Goal: Information Seeking & Learning: Check status

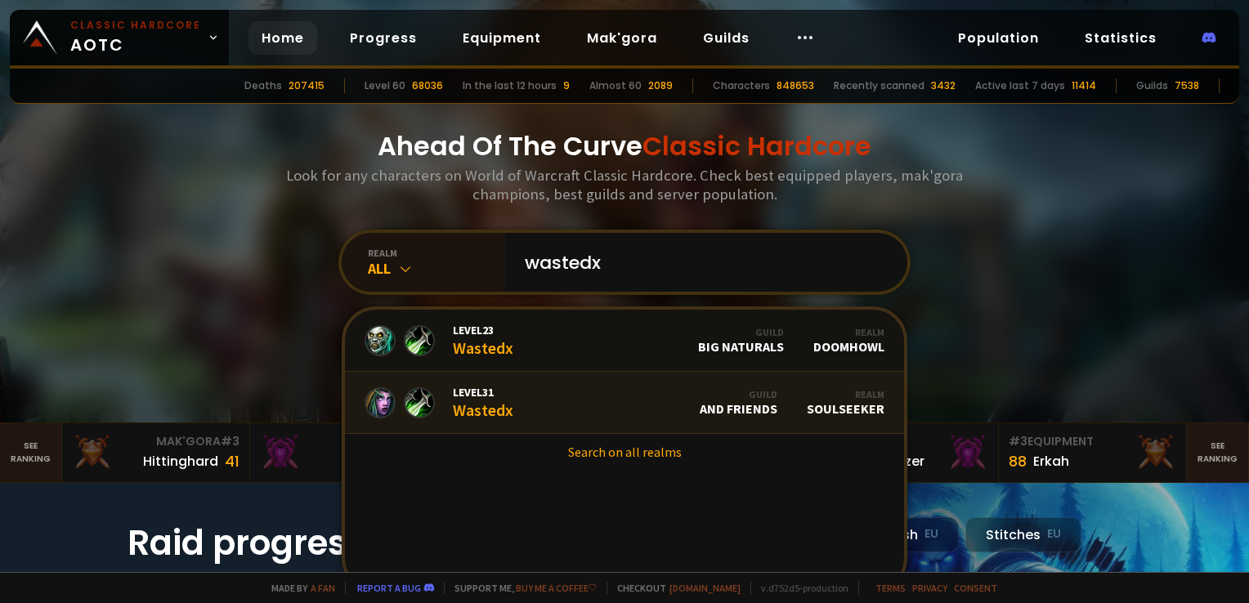
type input "wastedx"
click at [512, 400] on link "Level 31 Wastedx Guild And Friends Realm Soulseeker" at bounding box center [624, 403] width 559 height 62
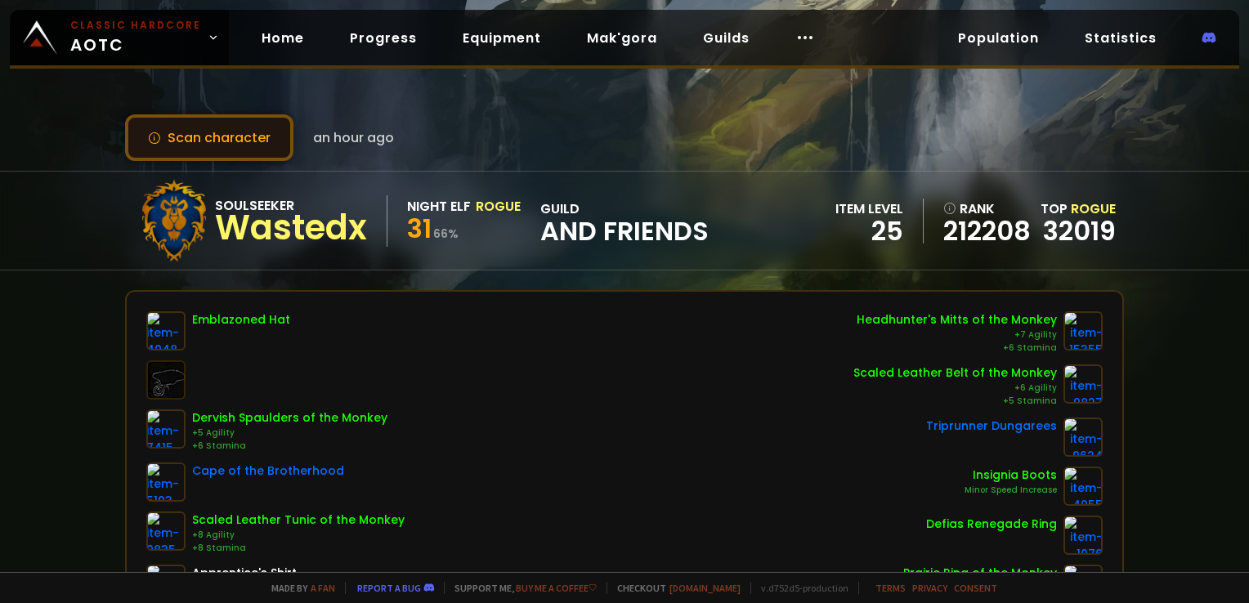
click at [209, 132] on button "Scan character" at bounding box center [209, 137] width 168 height 47
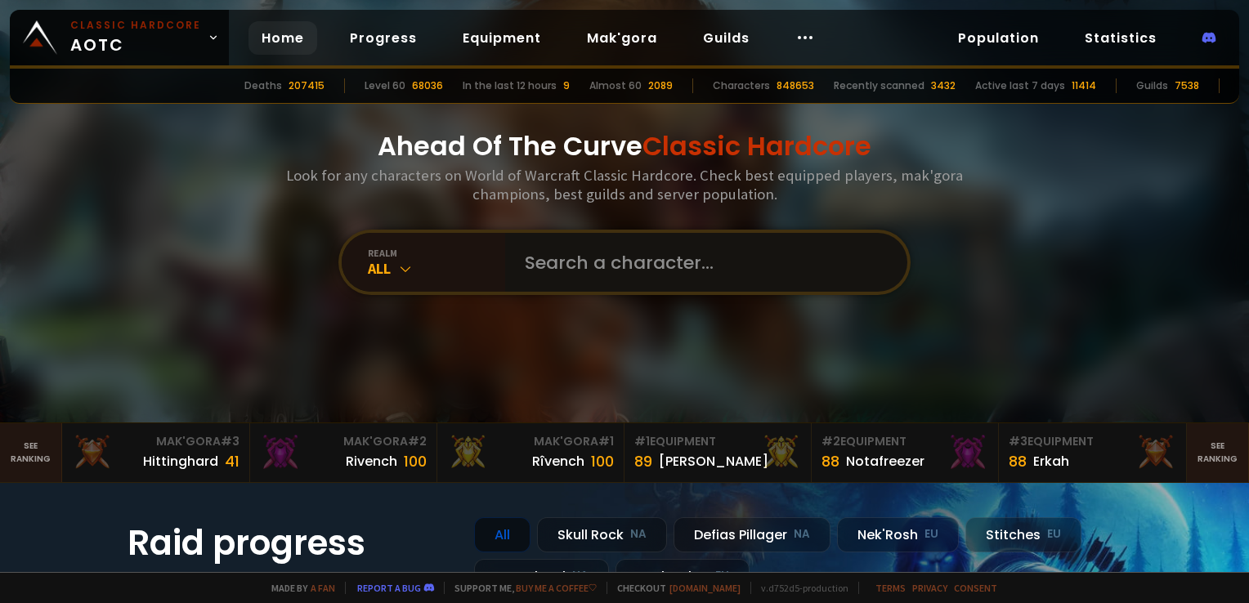
click at [564, 253] on input "text" at bounding box center [701, 262] width 373 height 59
type input "wastedfam"
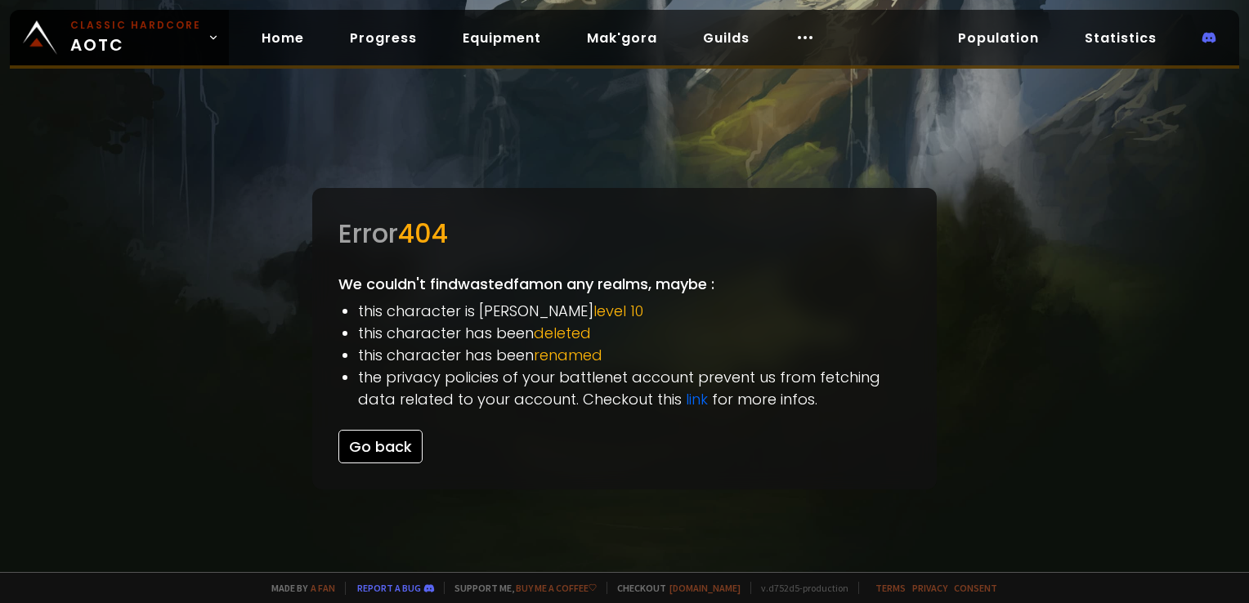
click at [387, 450] on button "Go back" at bounding box center [380, 447] width 84 height 34
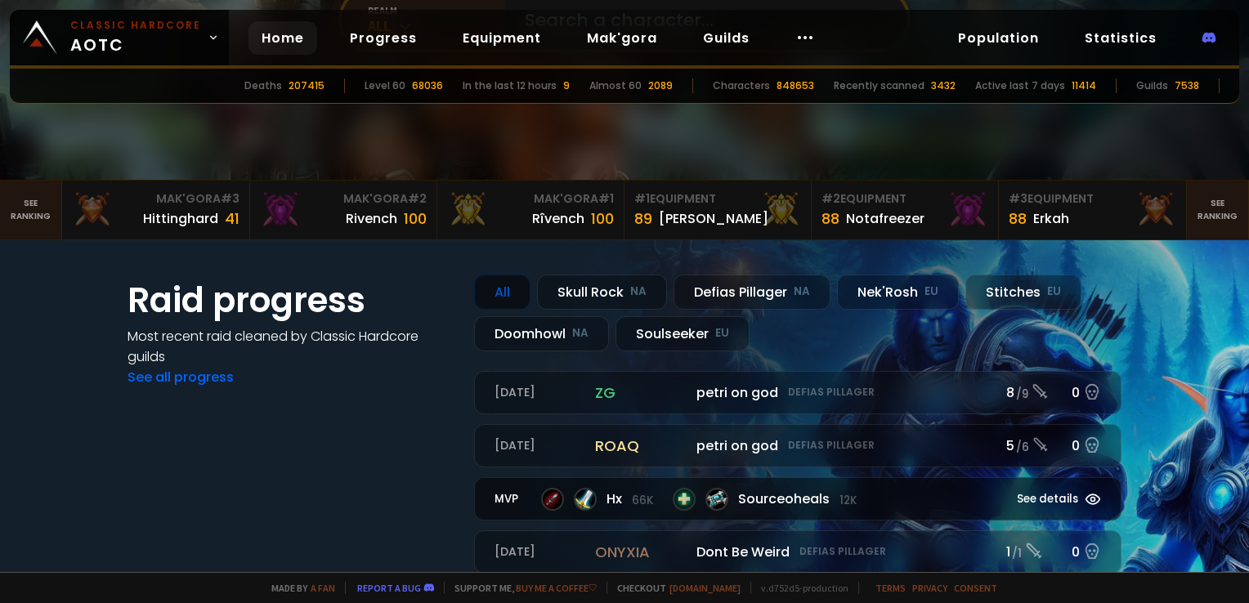
scroll to position [245, 0]
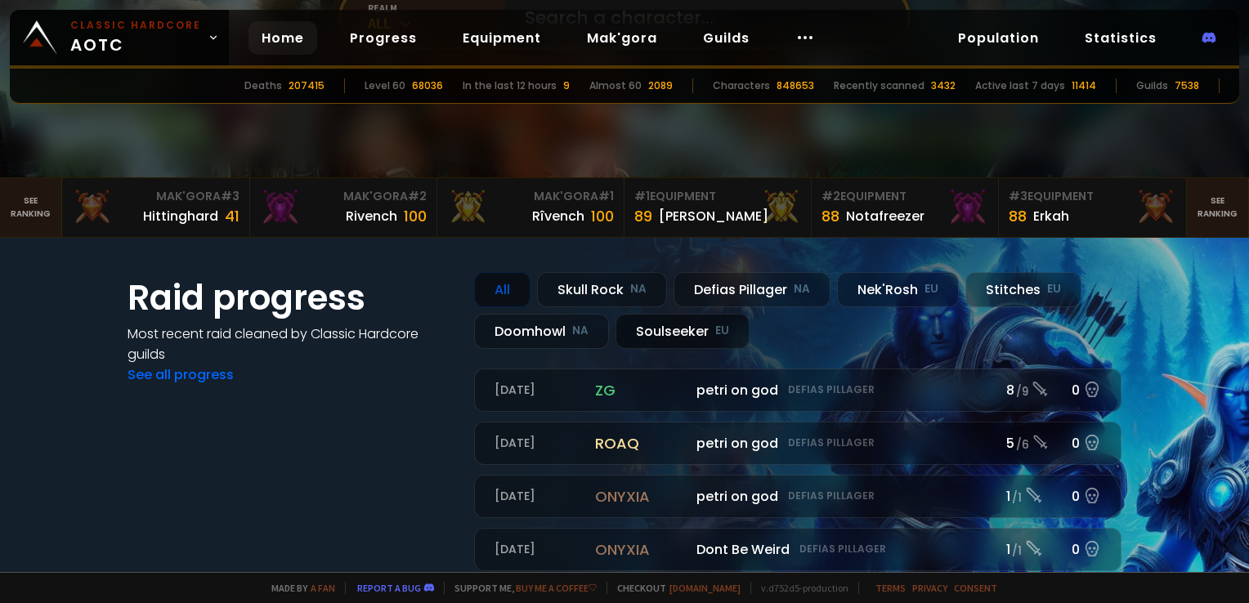
click at [673, 328] on div "Soulseeker EU" at bounding box center [682, 331] width 134 height 35
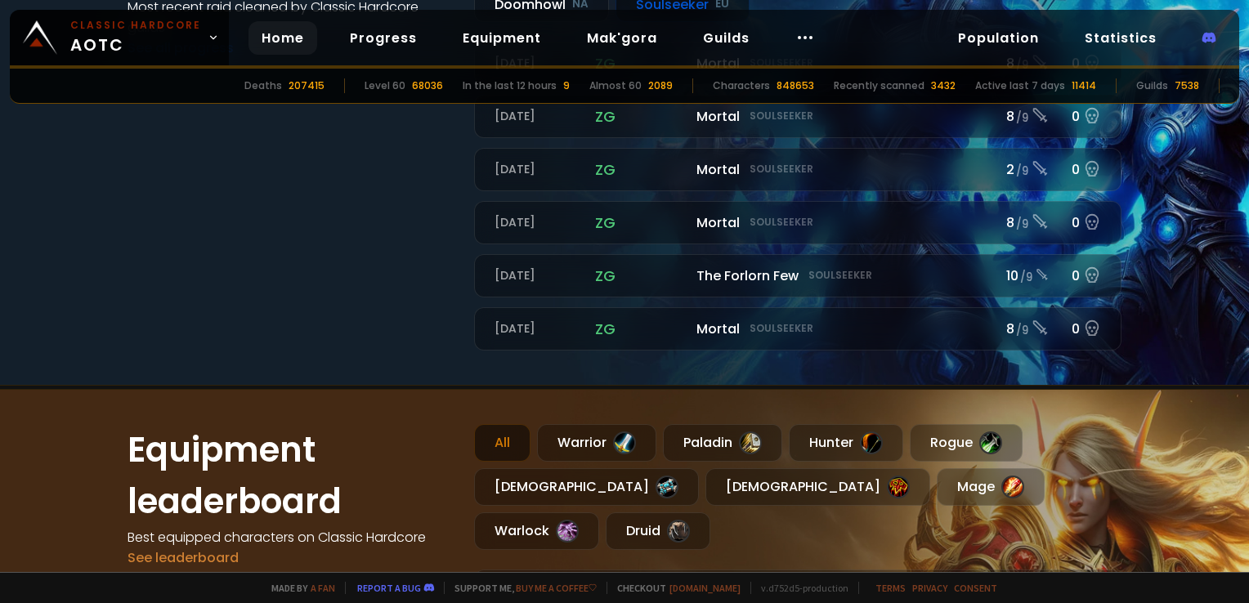
scroll to position [409, 0]
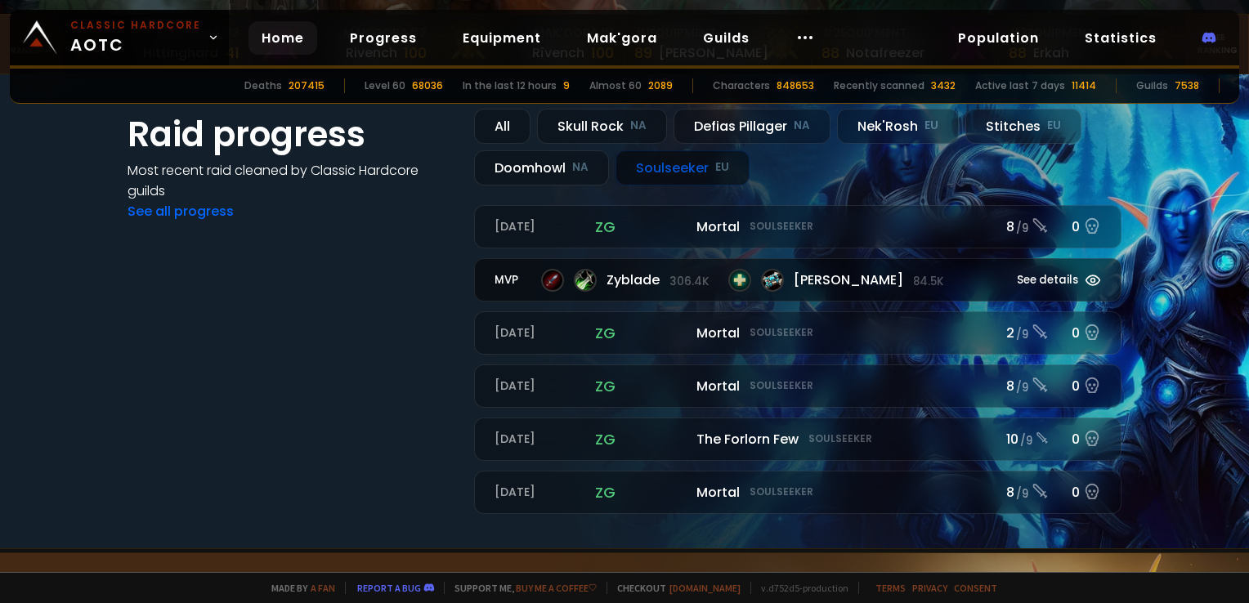
click at [761, 273] on div at bounding box center [772, 280] width 23 height 23
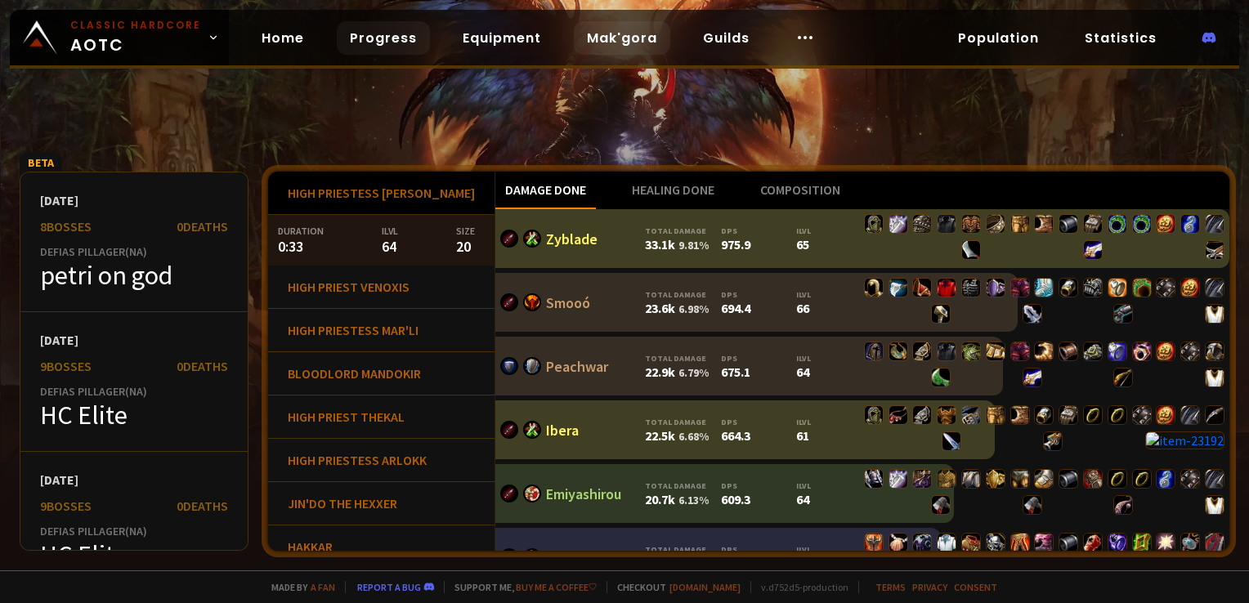
click at [635, 47] on link "Mak'gora" at bounding box center [622, 38] width 96 height 34
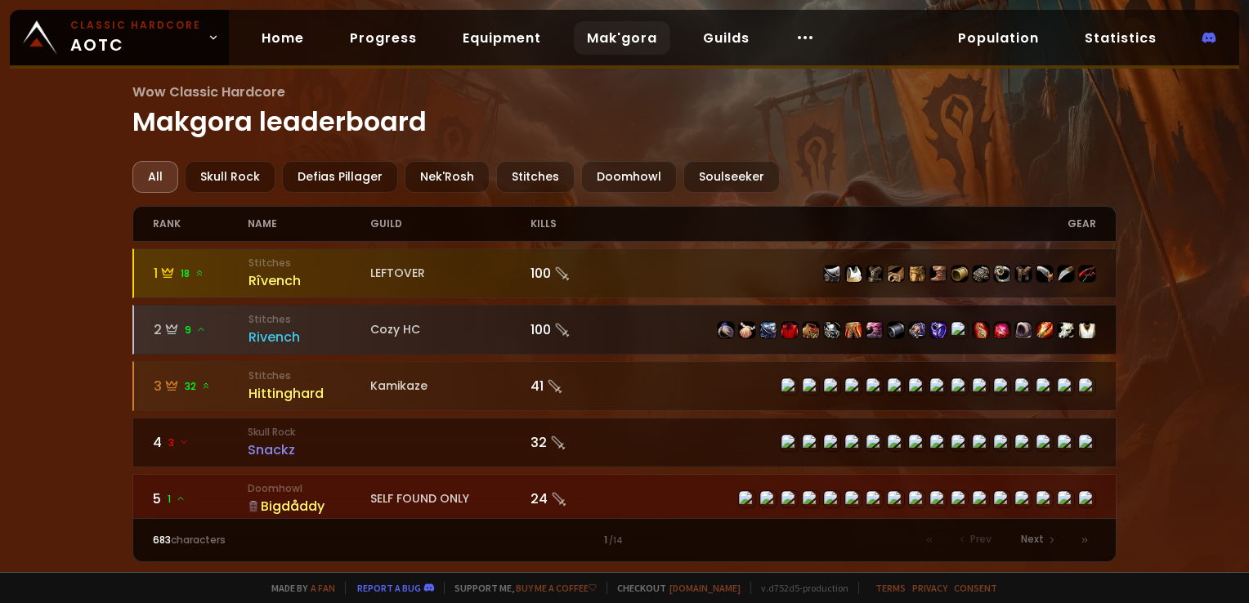
click at [562, 326] on icon at bounding box center [562, 330] width 16 height 16
click at [277, 336] on div "Rivench" at bounding box center [309, 337] width 123 height 20
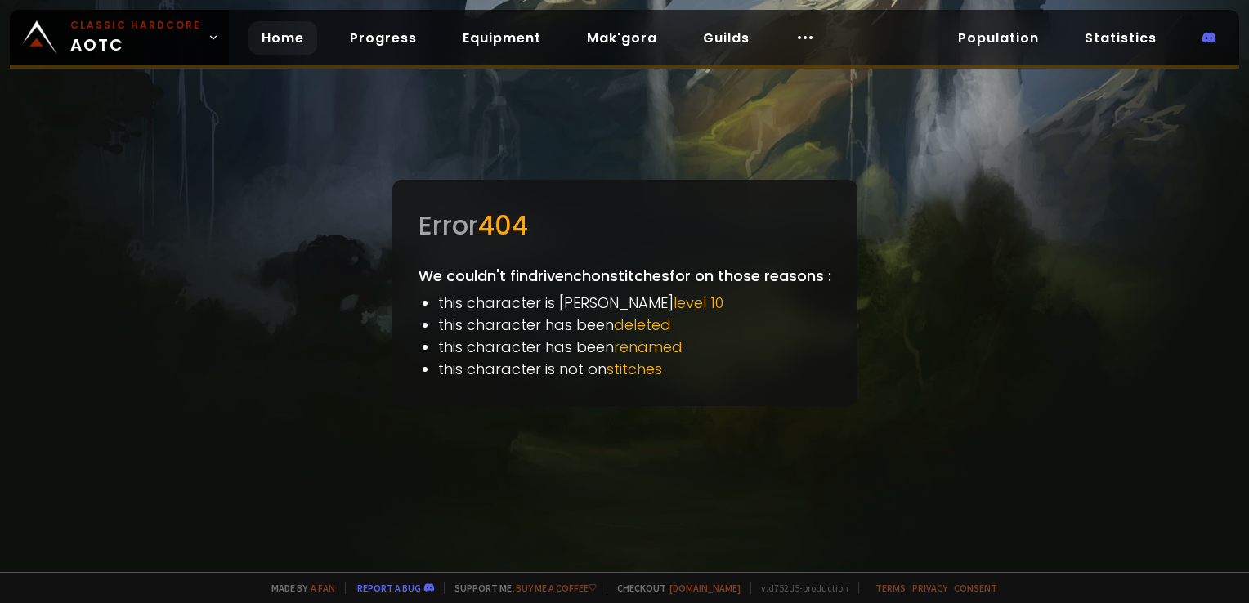
click at [248, 41] on link "Home" at bounding box center [282, 38] width 69 height 34
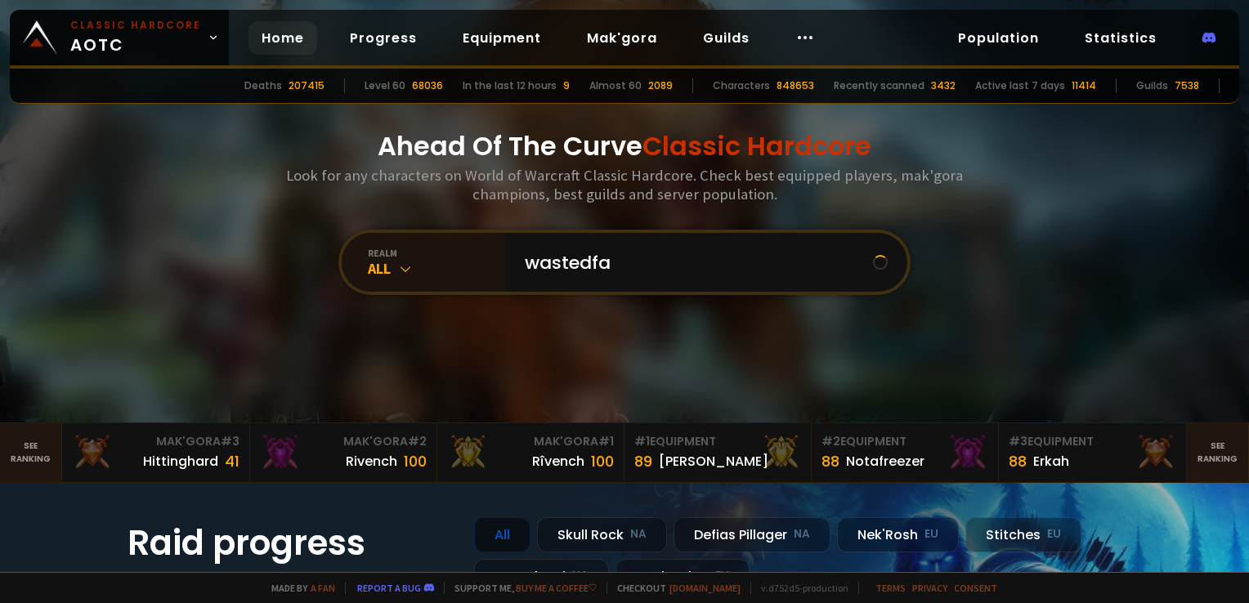
type input "wastedfam"
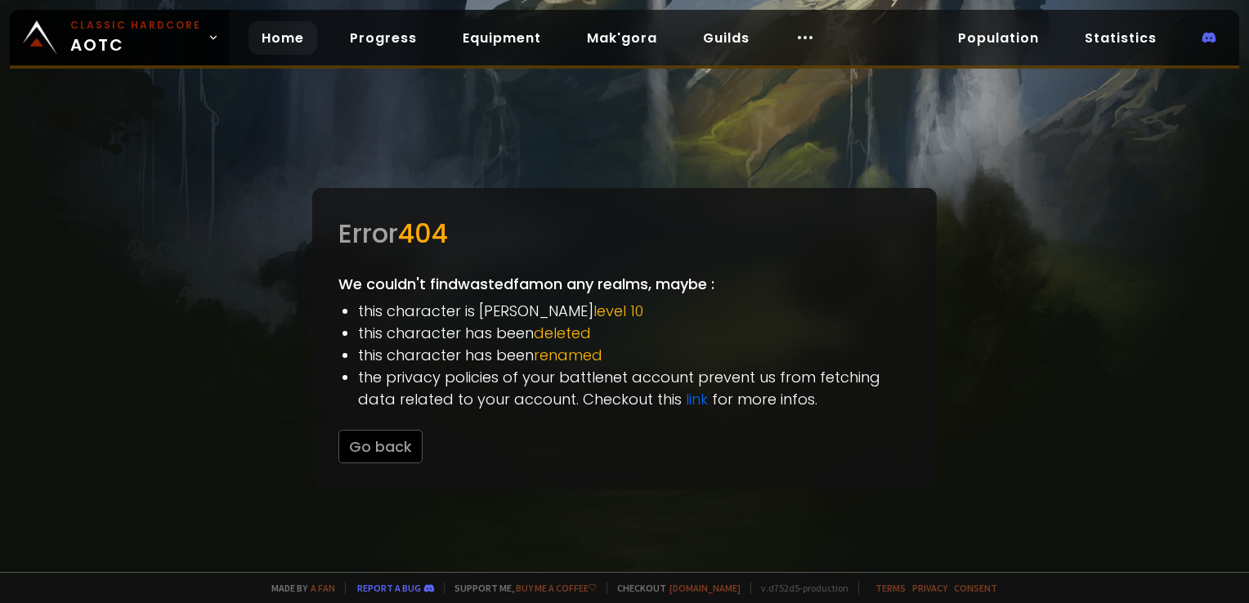
click at [287, 47] on link "Home" at bounding box center [282, 38] width 69 height 34
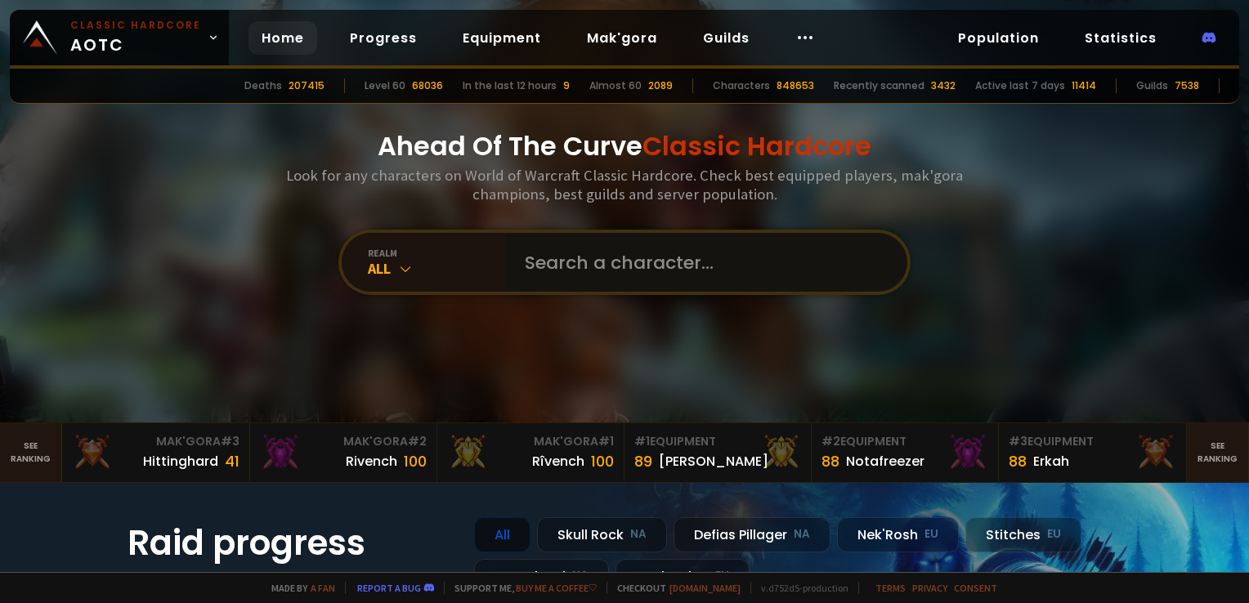
click at [637, 254] on input "text" at bounding box center [701, 262] width 373 height 59
type input "wastedfam"
click at [572, 268] on input "text" at bounding box center [701, 262] width 373 height 59
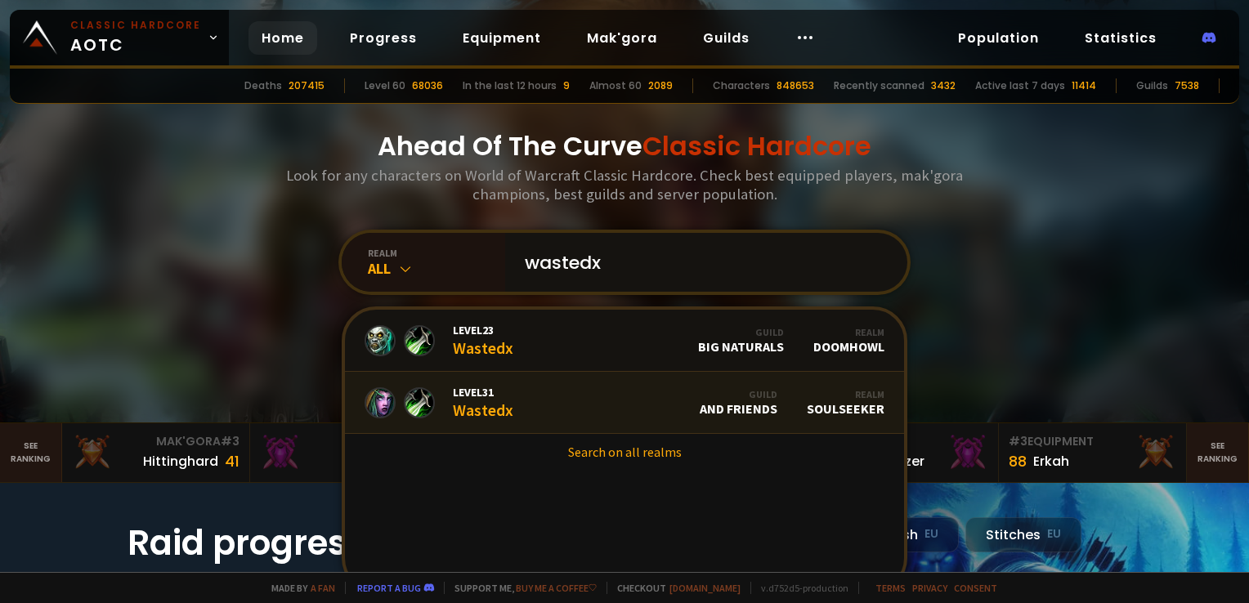
type input "wastedx"
click at [533, 396] on link "Level 31 Wastedx Guild And Friends Realm Soulseeker" at bounding box center [624, 403] width 559 height 62
